Goal: Browse casually

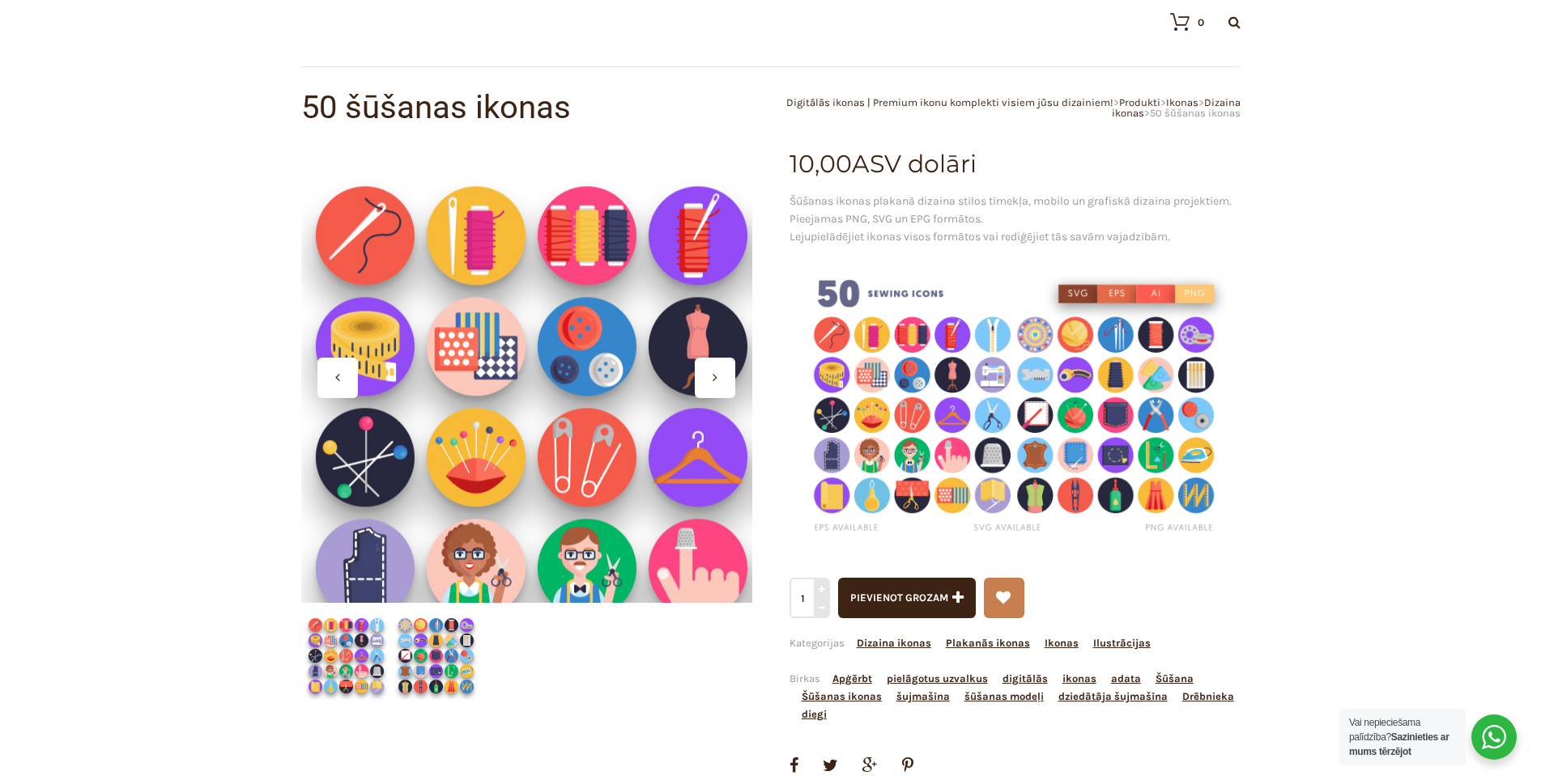
scroll to position [323, 0]
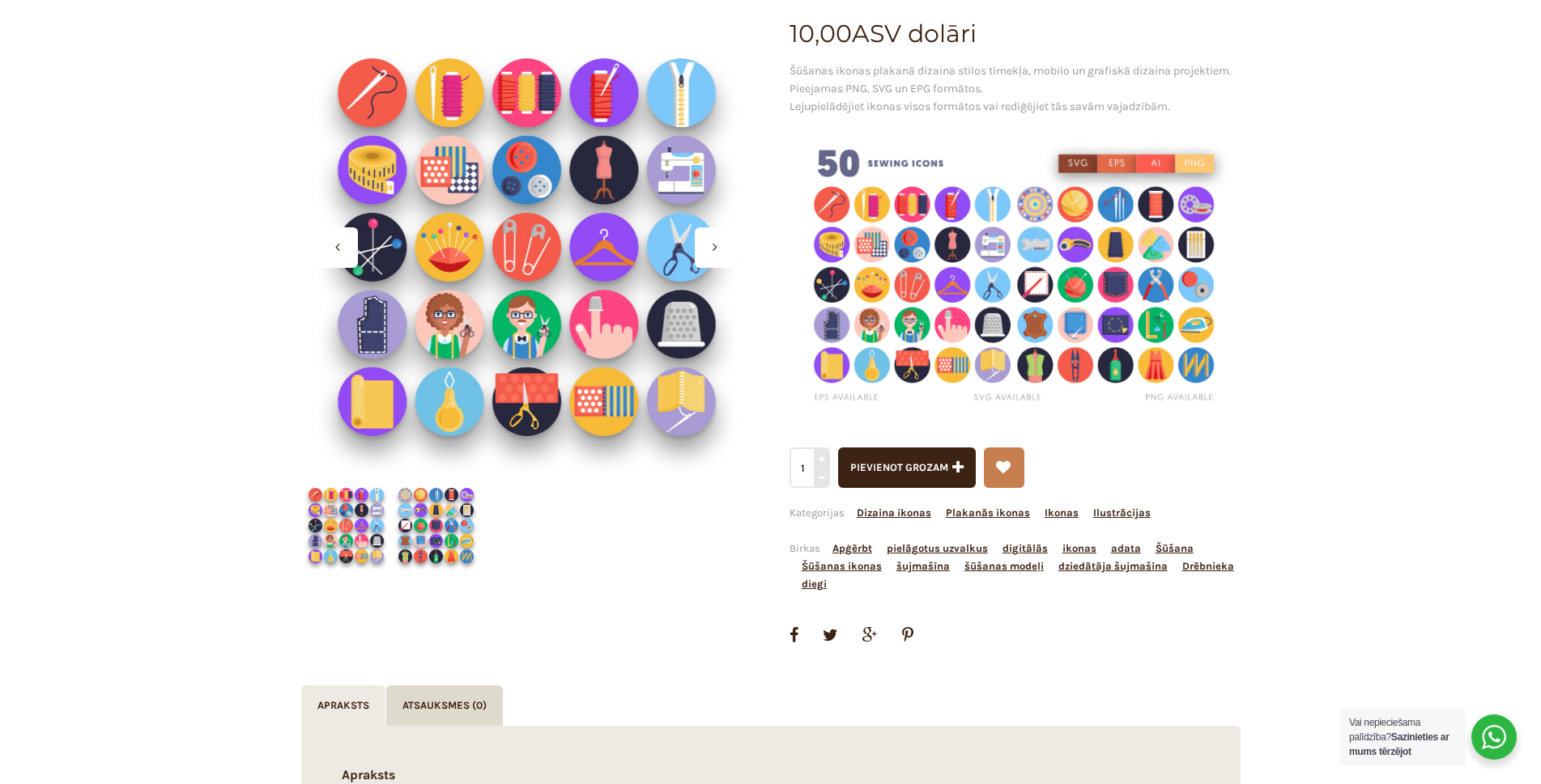
click at [712, 242] on div at bounding box center [715, 247] width 41 height 41
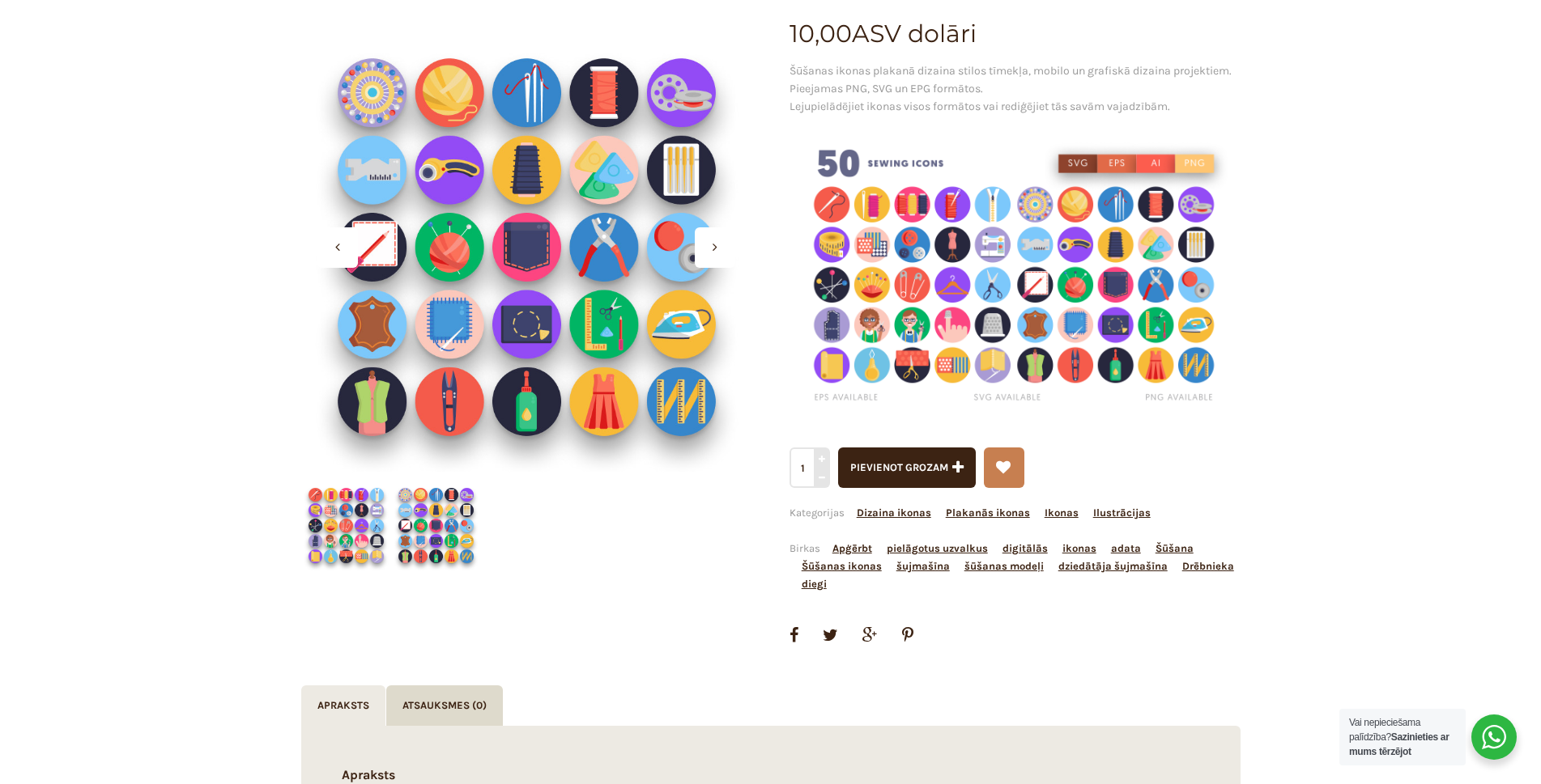
click at [712, 242] on div at bounding box center [715, 247] width 41 height 41
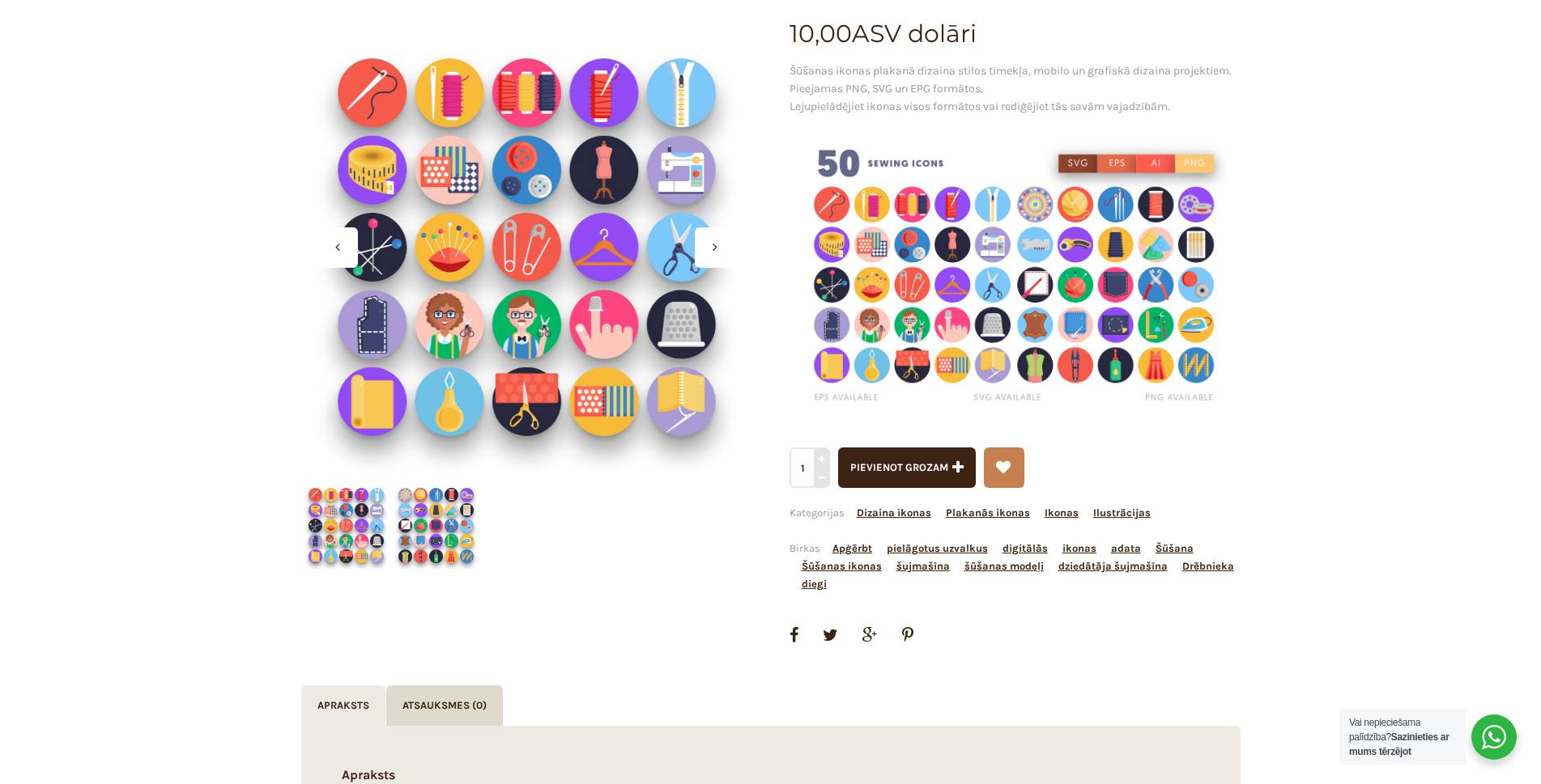
click at [712, 242] on div at bounding box center [715, 247] width 41 height 41
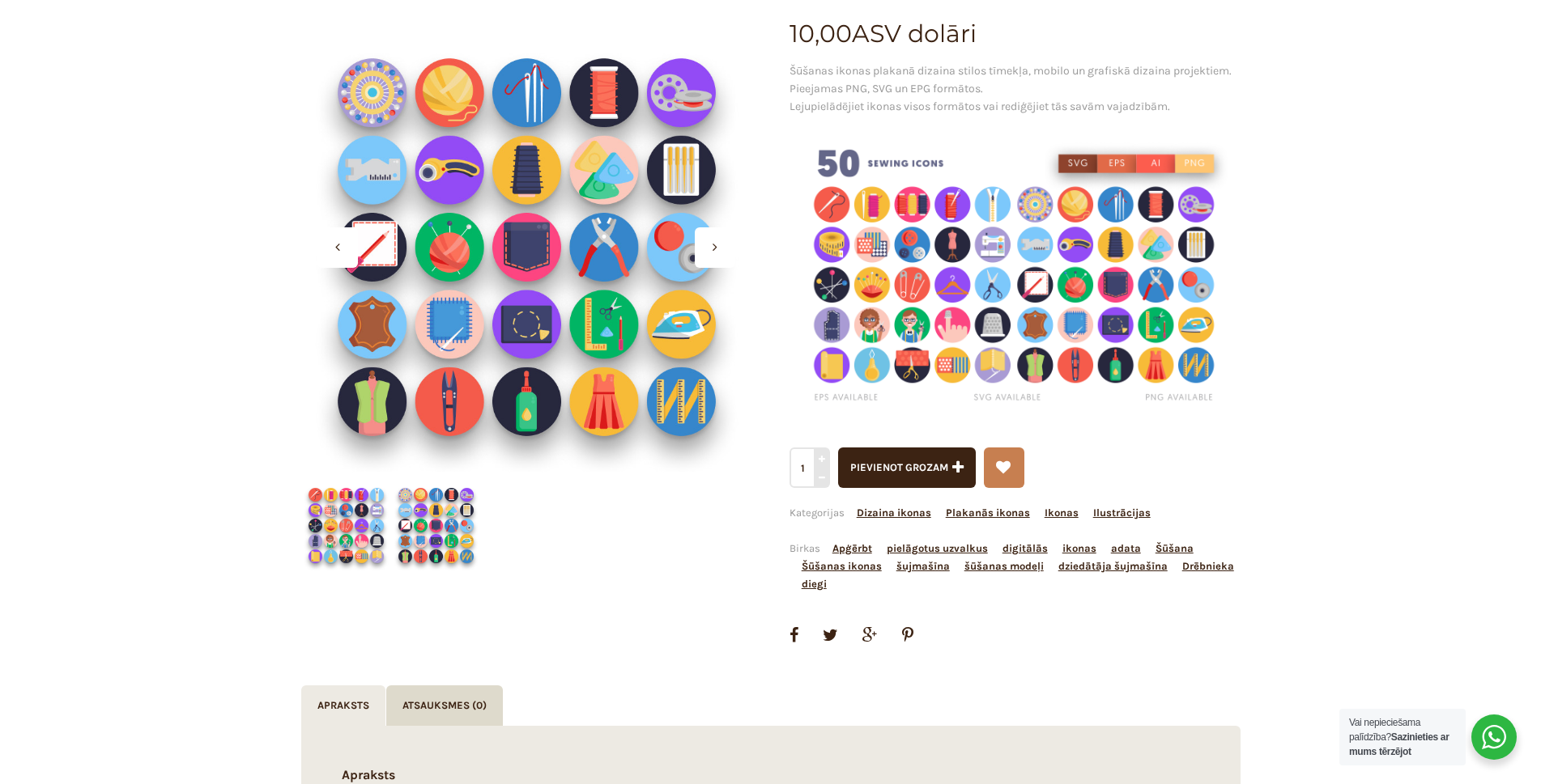
click at [363, 529] on img at bounding box center [346, 525] width 90 height 90
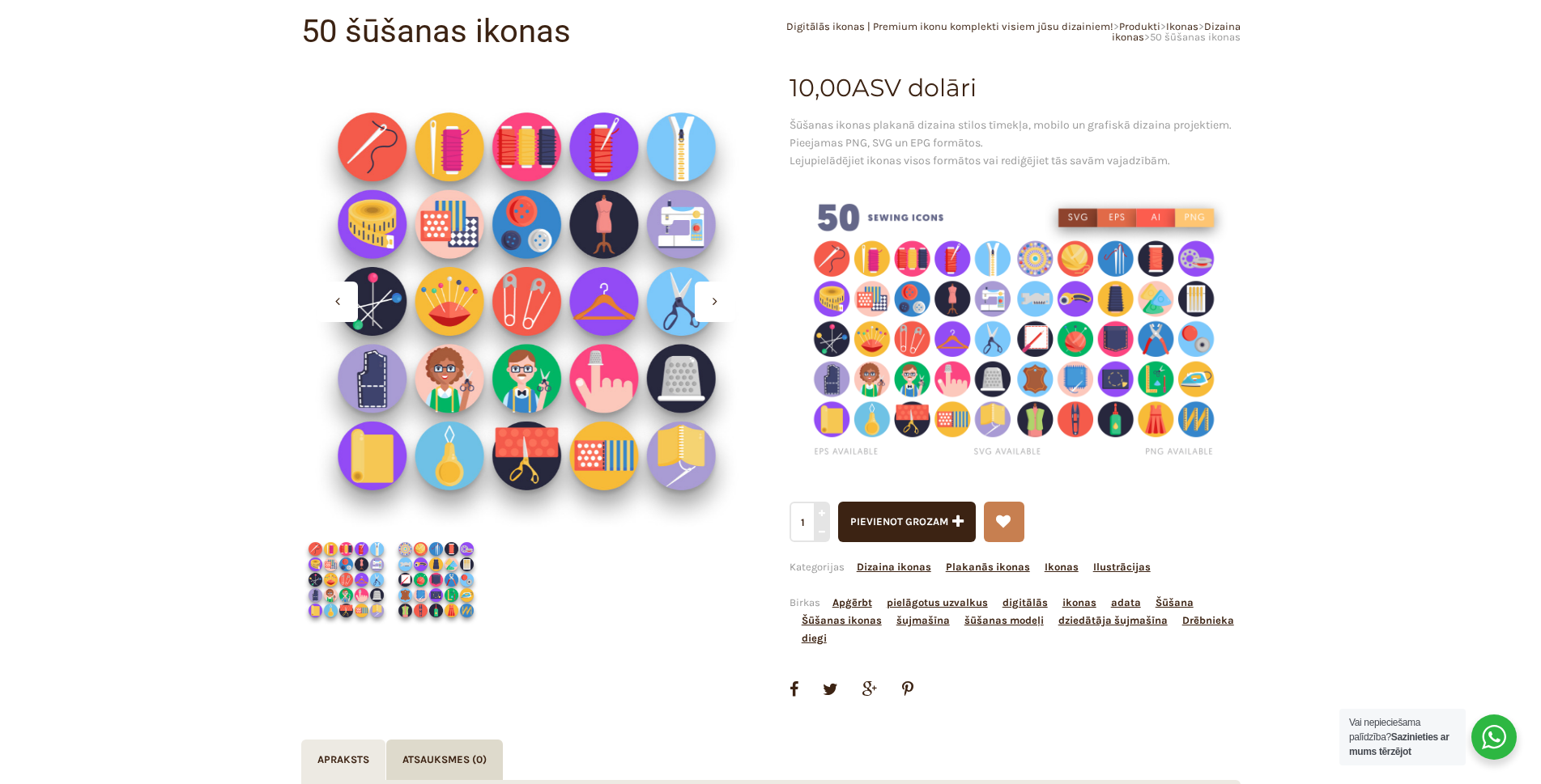
scroll to position [81, 0]
